Goal: Navigation & Orientation: Find specific page/section

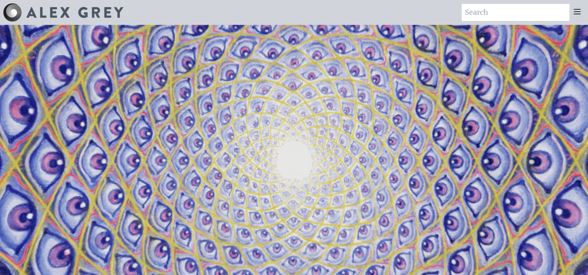
click at [578, 9] on icon at bounding box center [577, 11] width 6 height 5
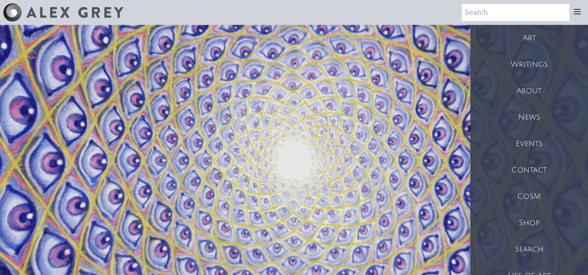
click at [528, 142] on div "Events" at bounding box center [529, 144] width 118 height 26
click at [527, 36] on div "Art" at bounding box center [529, 38] width 118 height 26
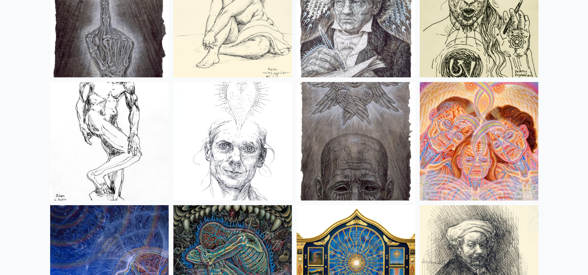
scroll to position [6291, 0]
